Goal: Task Accomplishment & Management: Use online tool/utility

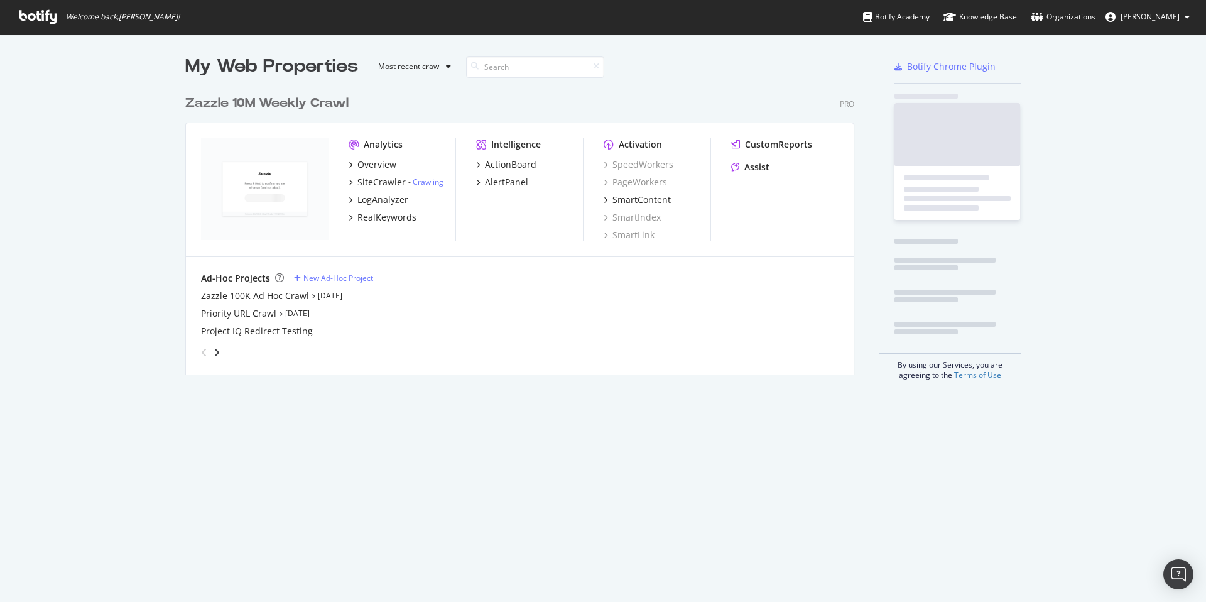
scroll to position [286, 669]
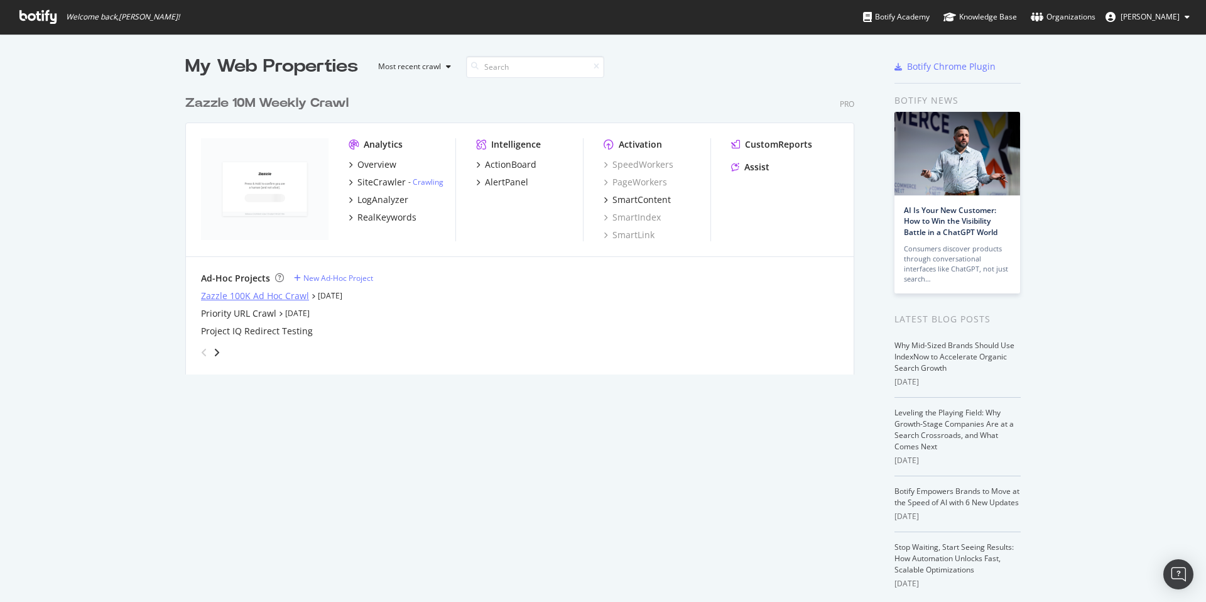
click at [281, 290] on div "Zazzle 100K Ad Hoc Crawl" at bounding box center [255, 296] width 108 height 13
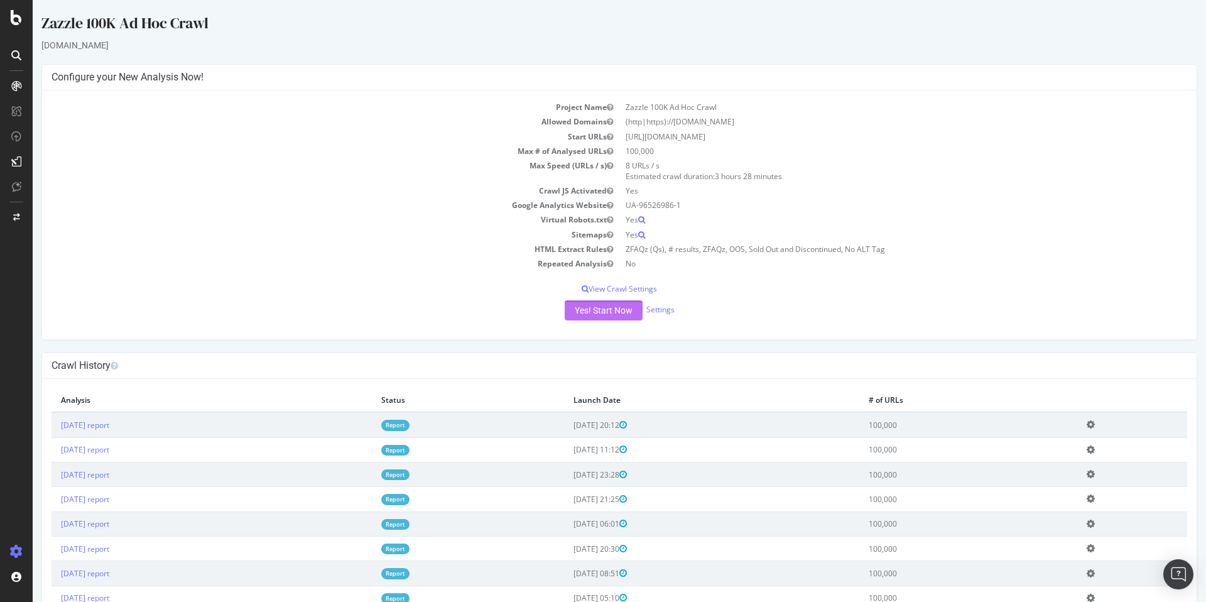
click at [594, 311] on button "Yes! Start Now" at bounding box center [604, 310] width 78 height 20
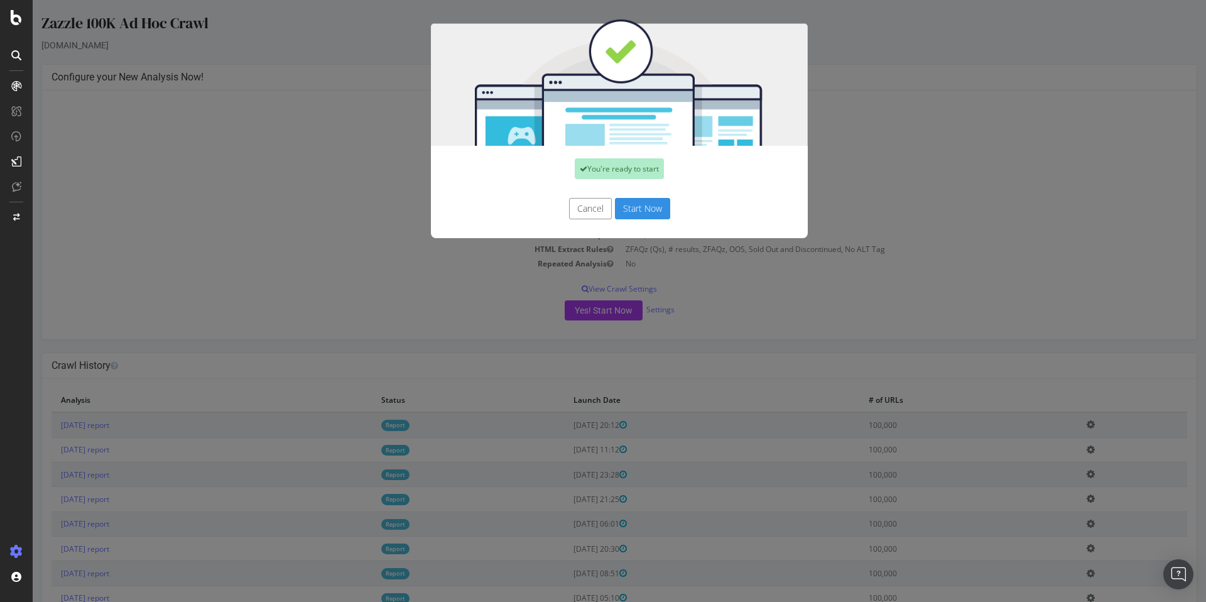
click at [650, 210] on button "Start Now" at bounding box center [642, 208] width 55 height 21
